Goal: Find specific page/section: Find specific page/section

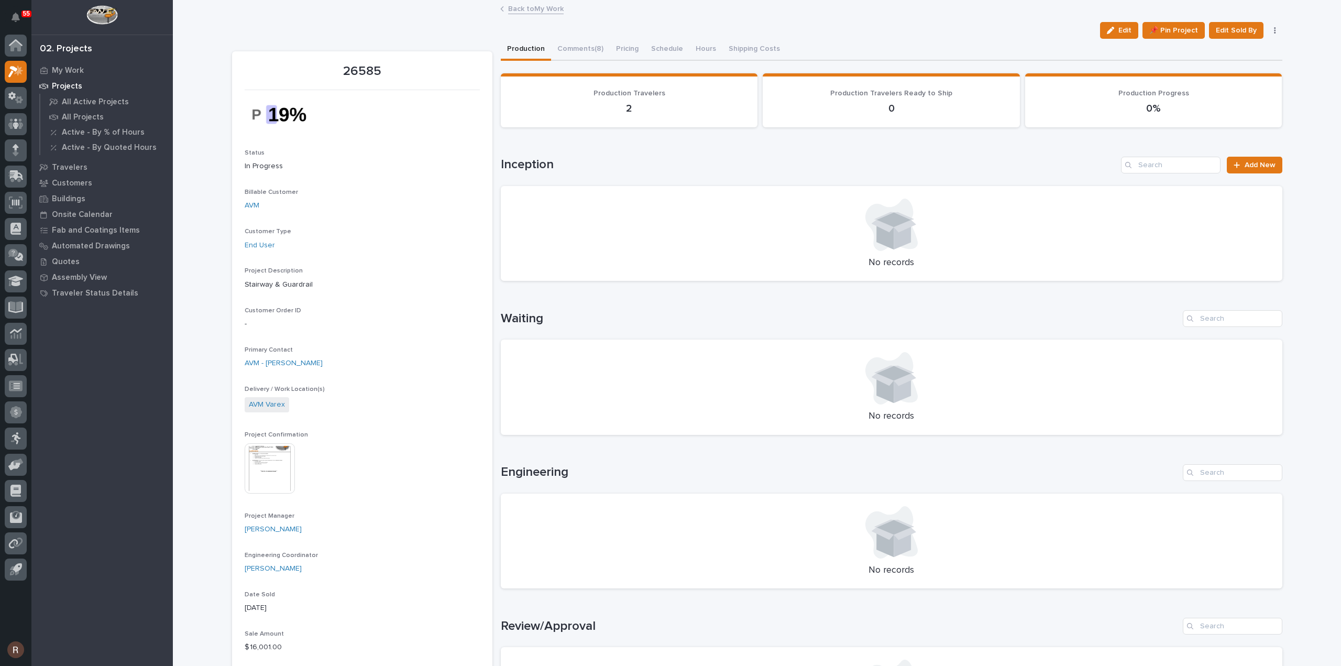
click at [530, 14] on link "Back to My Work" at bounding box center [536, 8] width 56 height 12
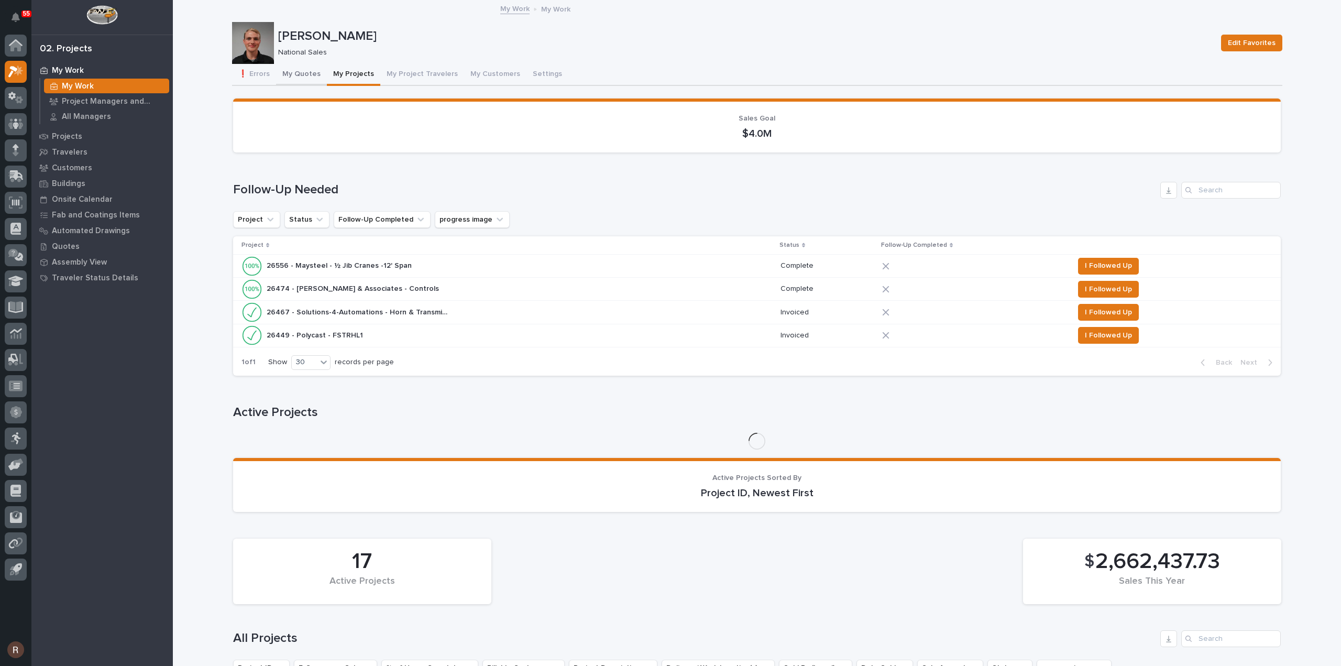
click at [292, 76] on button "My Quotes" at bounding box center [301, 75] width 51 height 22
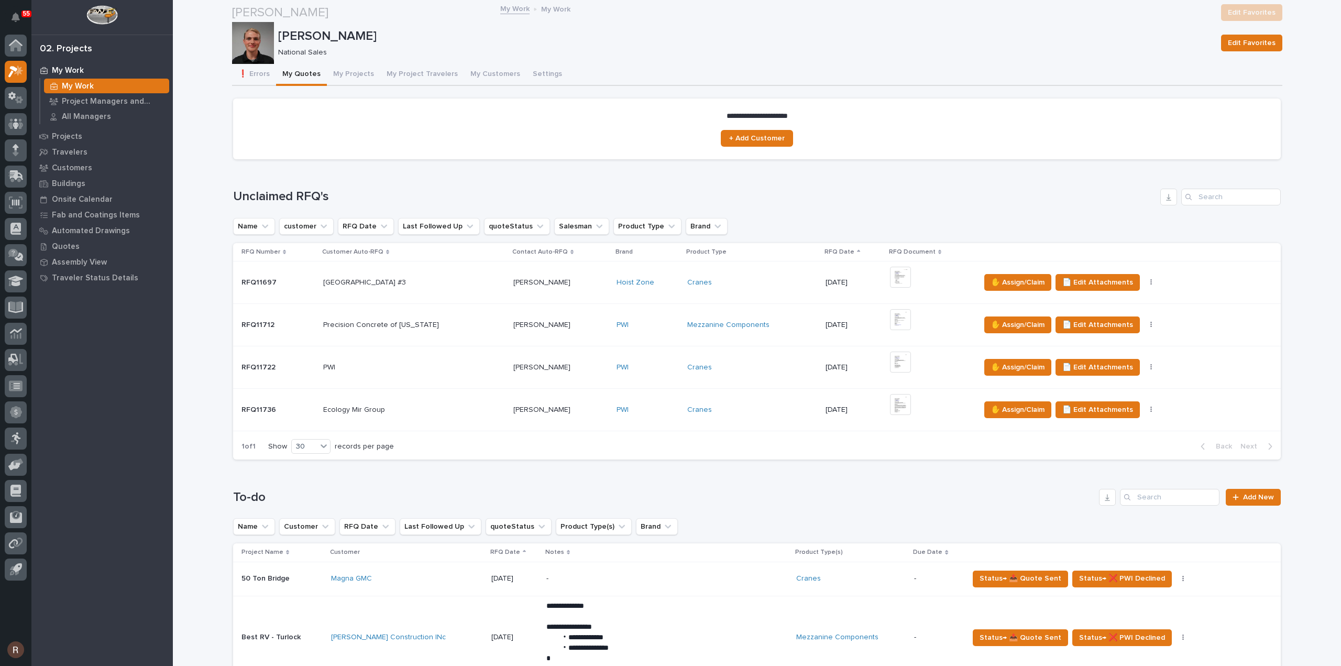
scroll to position [262, 0]
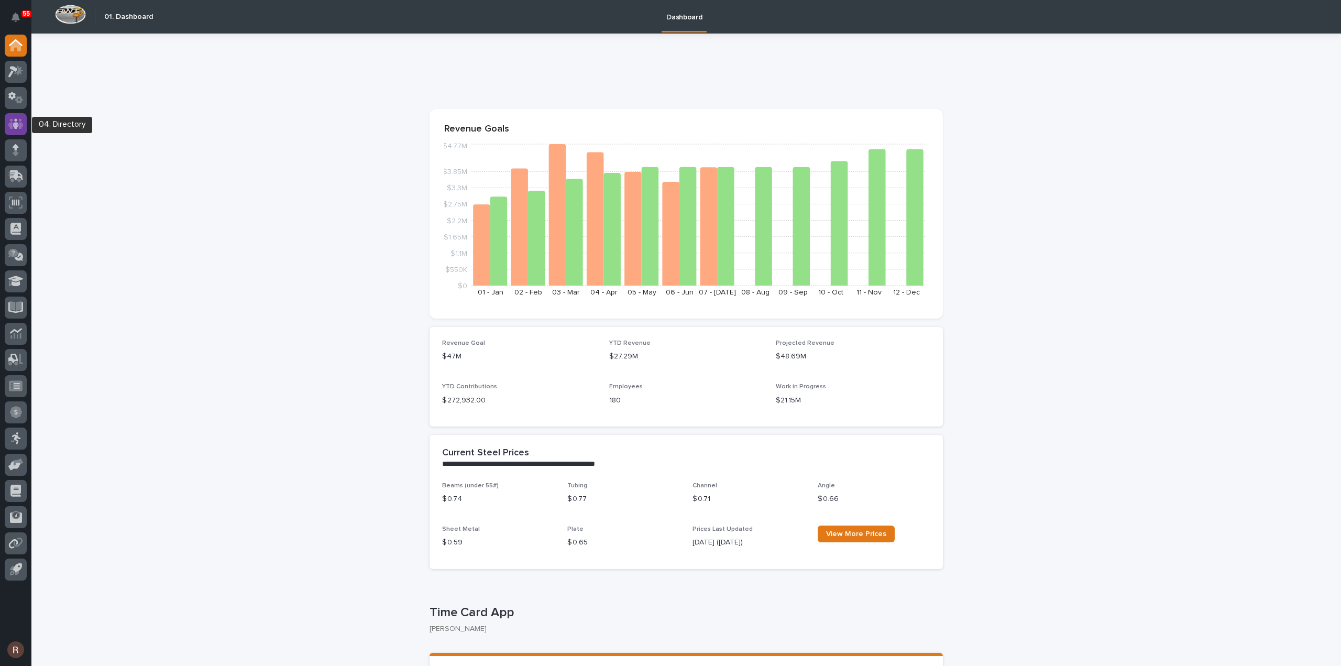
click at [9, 119] on icon at bounding box center [15, 124] width 15 height 12
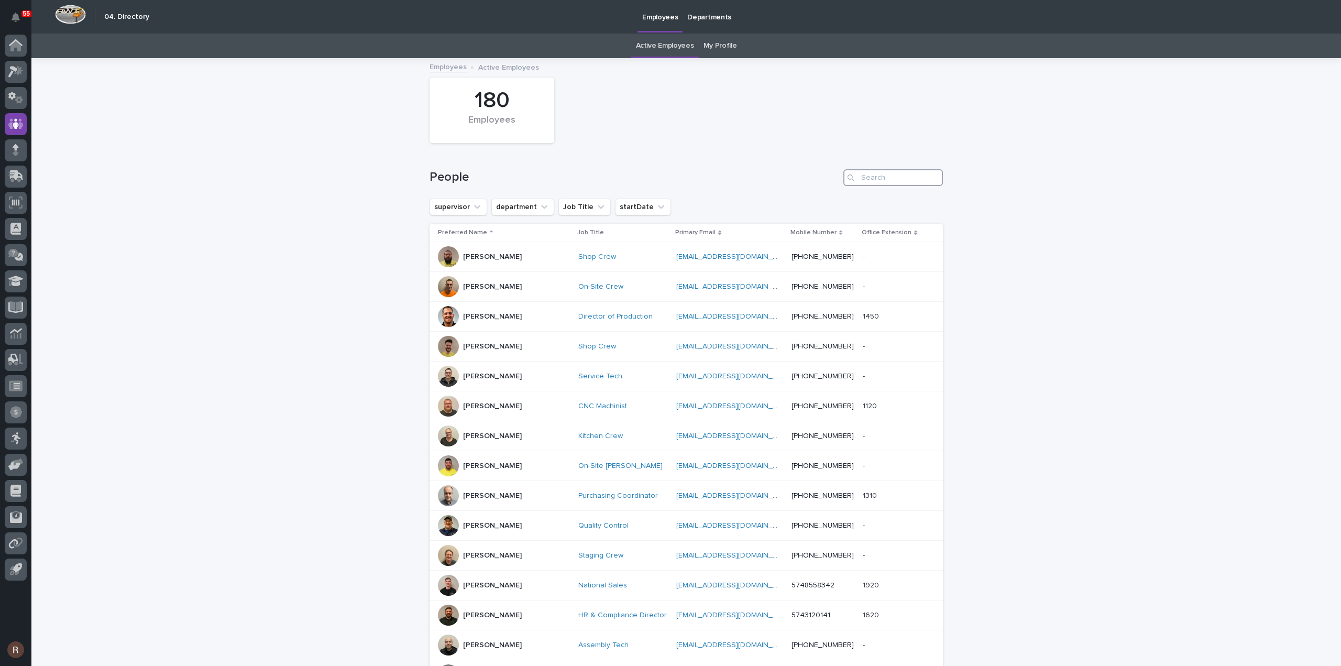
click at [884, 176] on input "Search" at bounding box center [892, 177] width 99 height 17
type input "dyl"
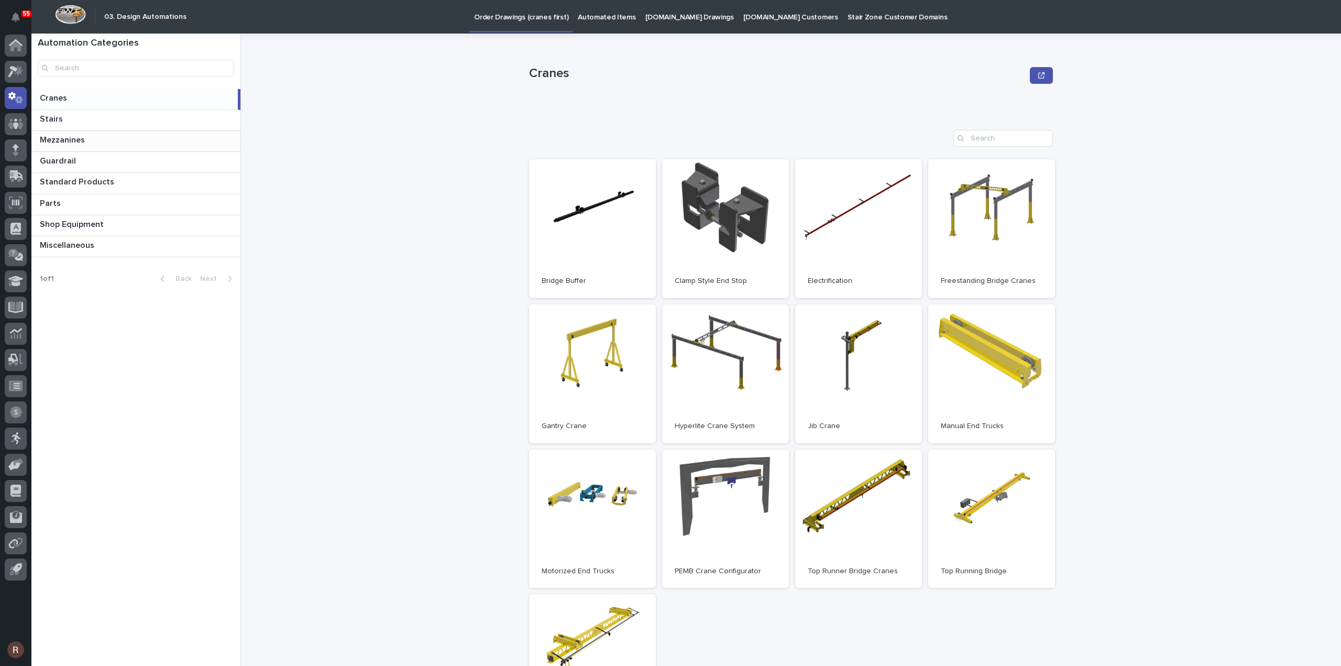
drag, startPoint x: 84, startPoint y: 122, endPoint x: 113, endPoint y: 136, distance: 32.6
click at [84, 122] on p at bounding box center [138, 119] width 196 height 10
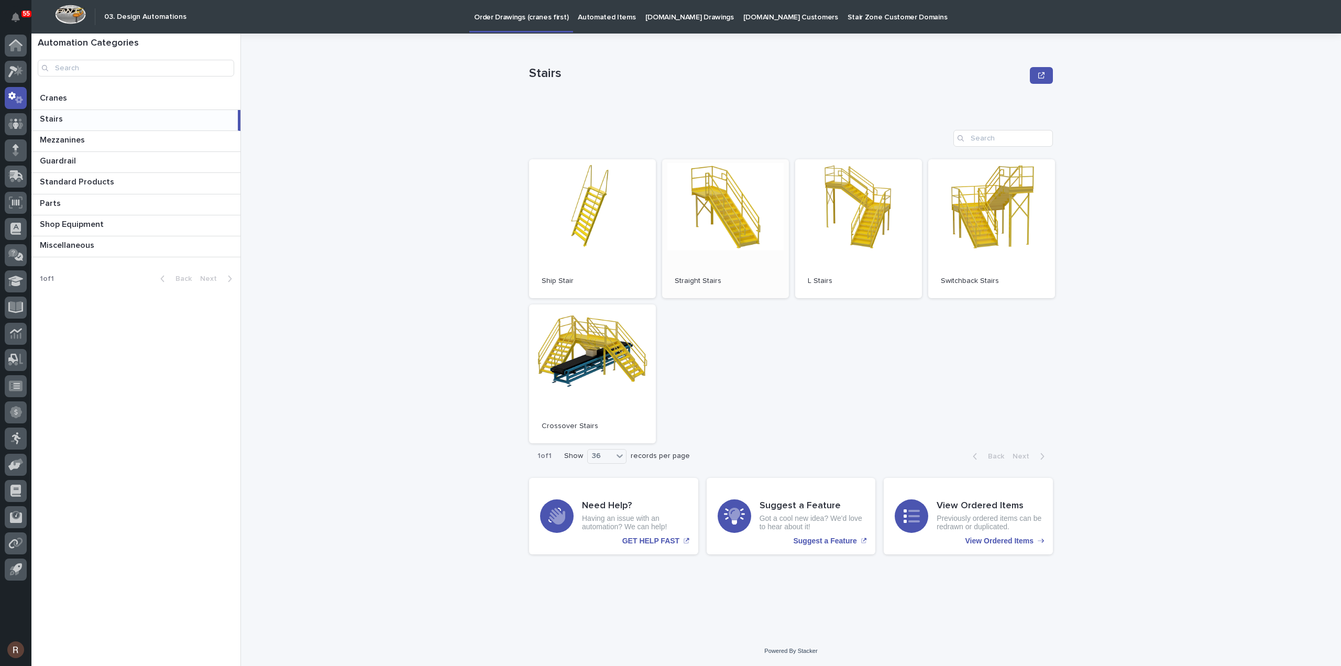
click at [714, 215] on link "Open" at bounding box center [725, 228] width 127 height 139
